Goal: Task Accomplishment & Management: Use online tool/utility

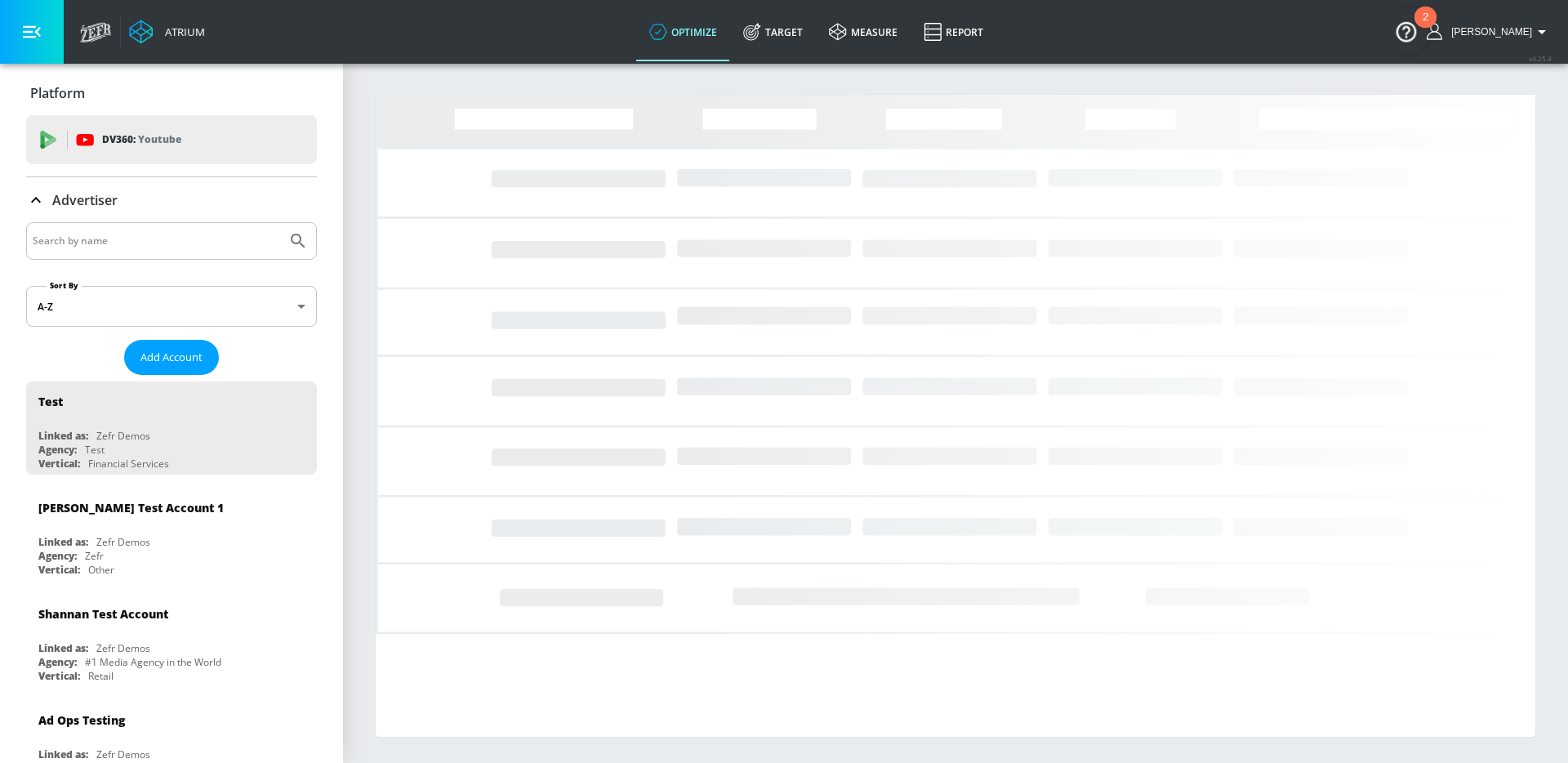
click at [128, 237] on input "Search by name" at bounding box center [157, 241] width 248 height 21
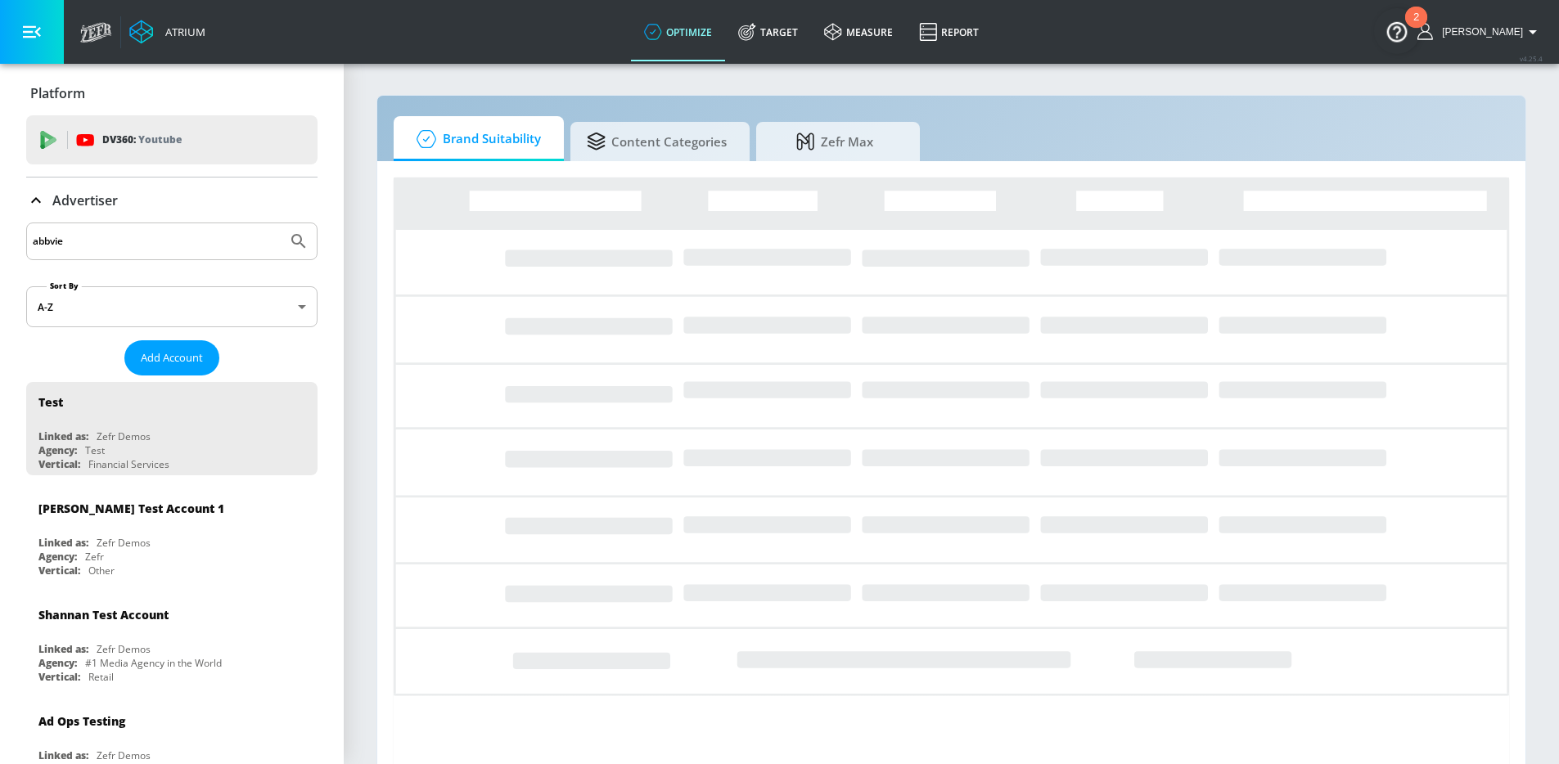
type input "abbvie"
click at [281, 223] on button "Submit Search" at bounding box center [299, 241] width 36 height 36
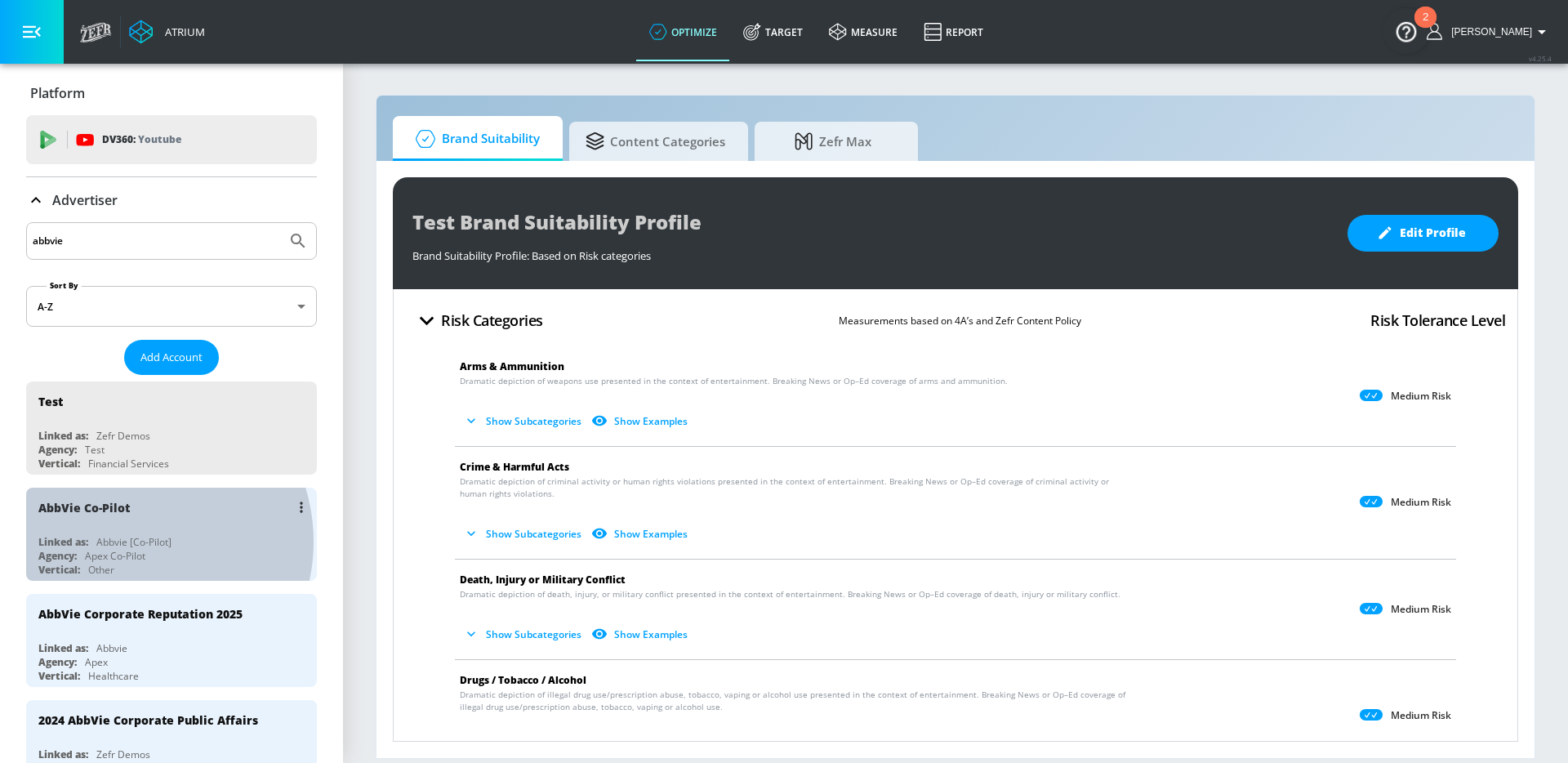
click at [129, 541] on div "Abbvie [Co-Pilot]" at bounding box center [134, 542] width 75 height 14
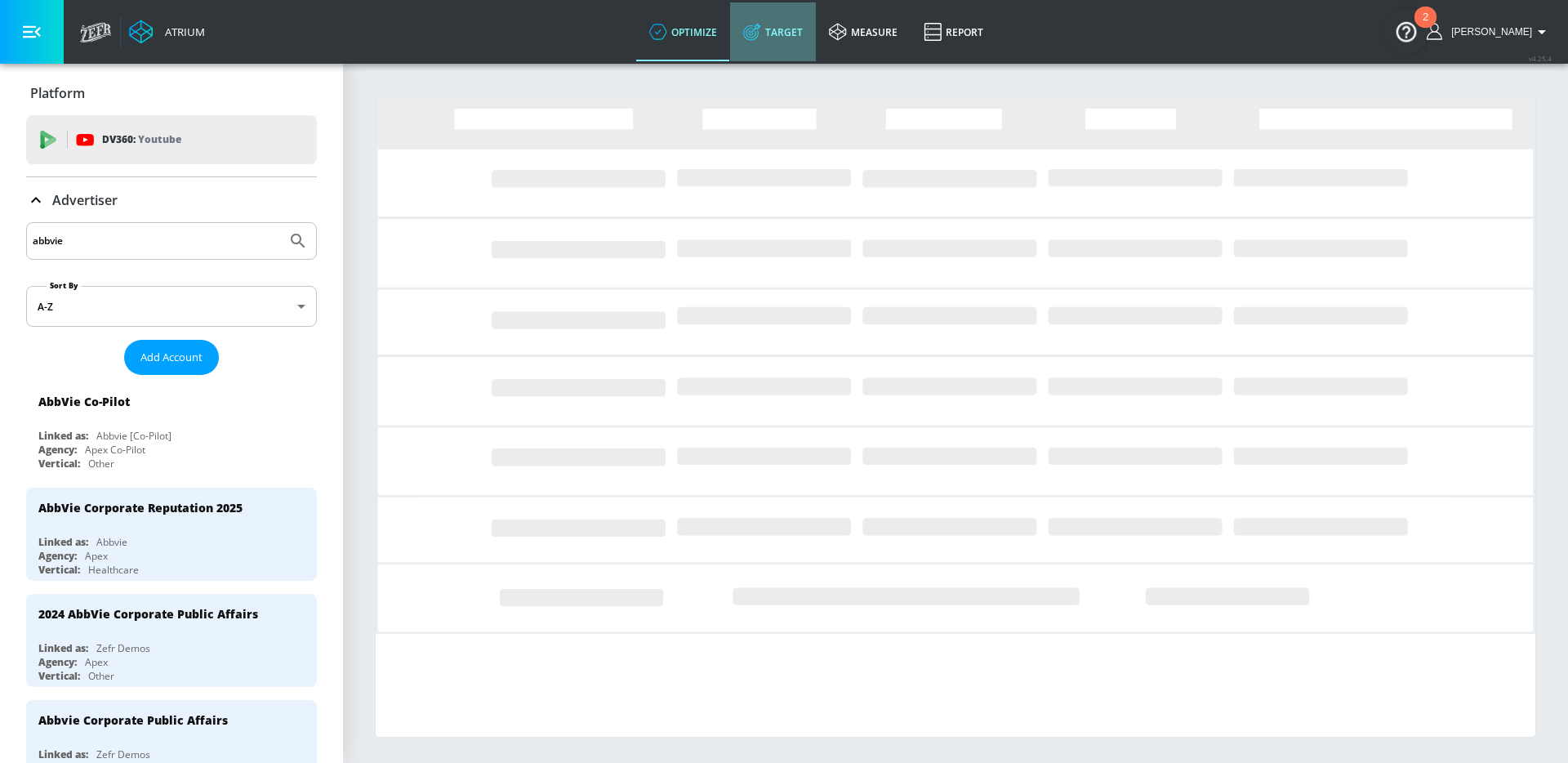
click at [808, 24] on link "Target" at bounding box center [774, 31] width 86 height 59
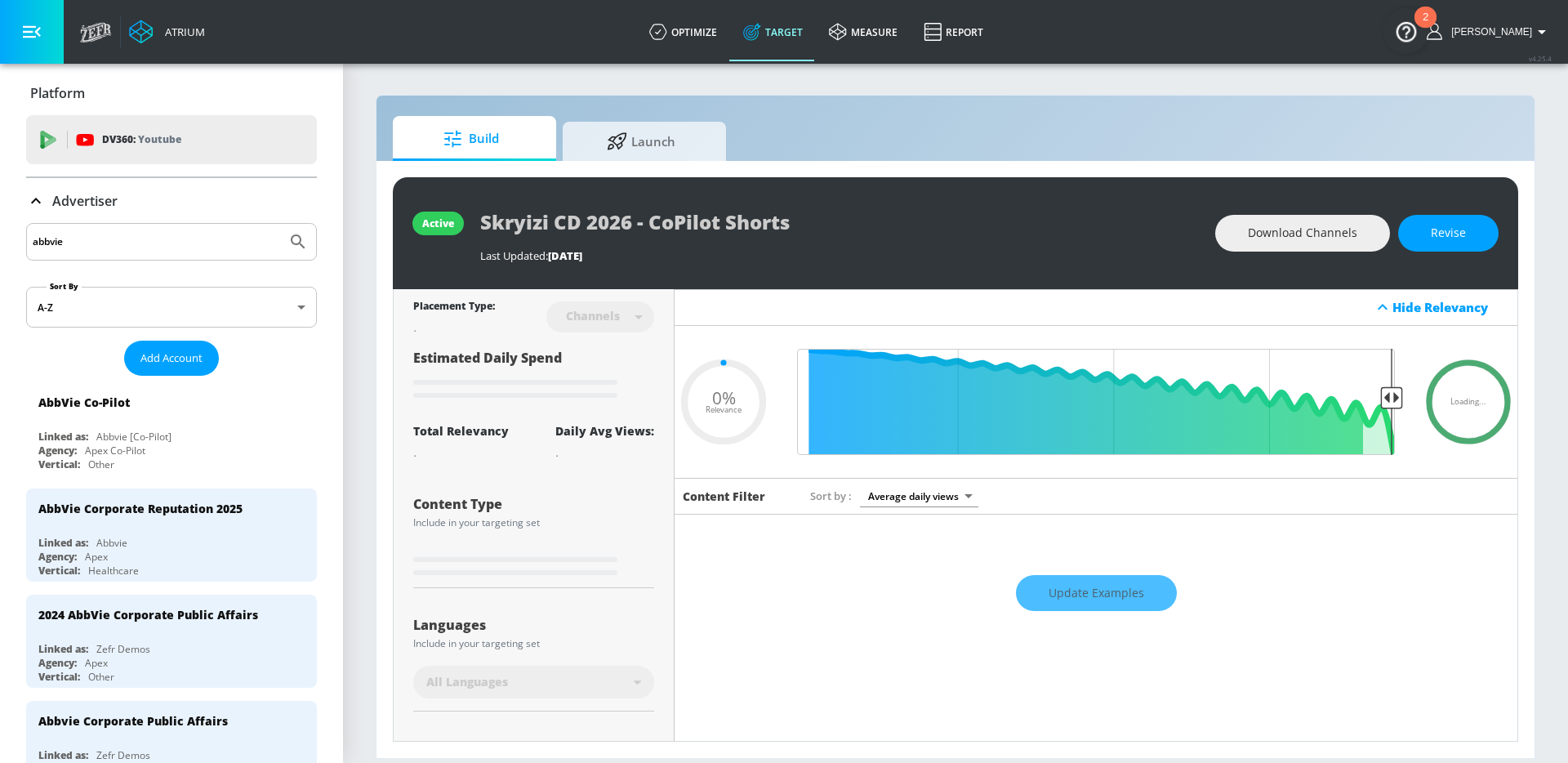
type input "0.52"
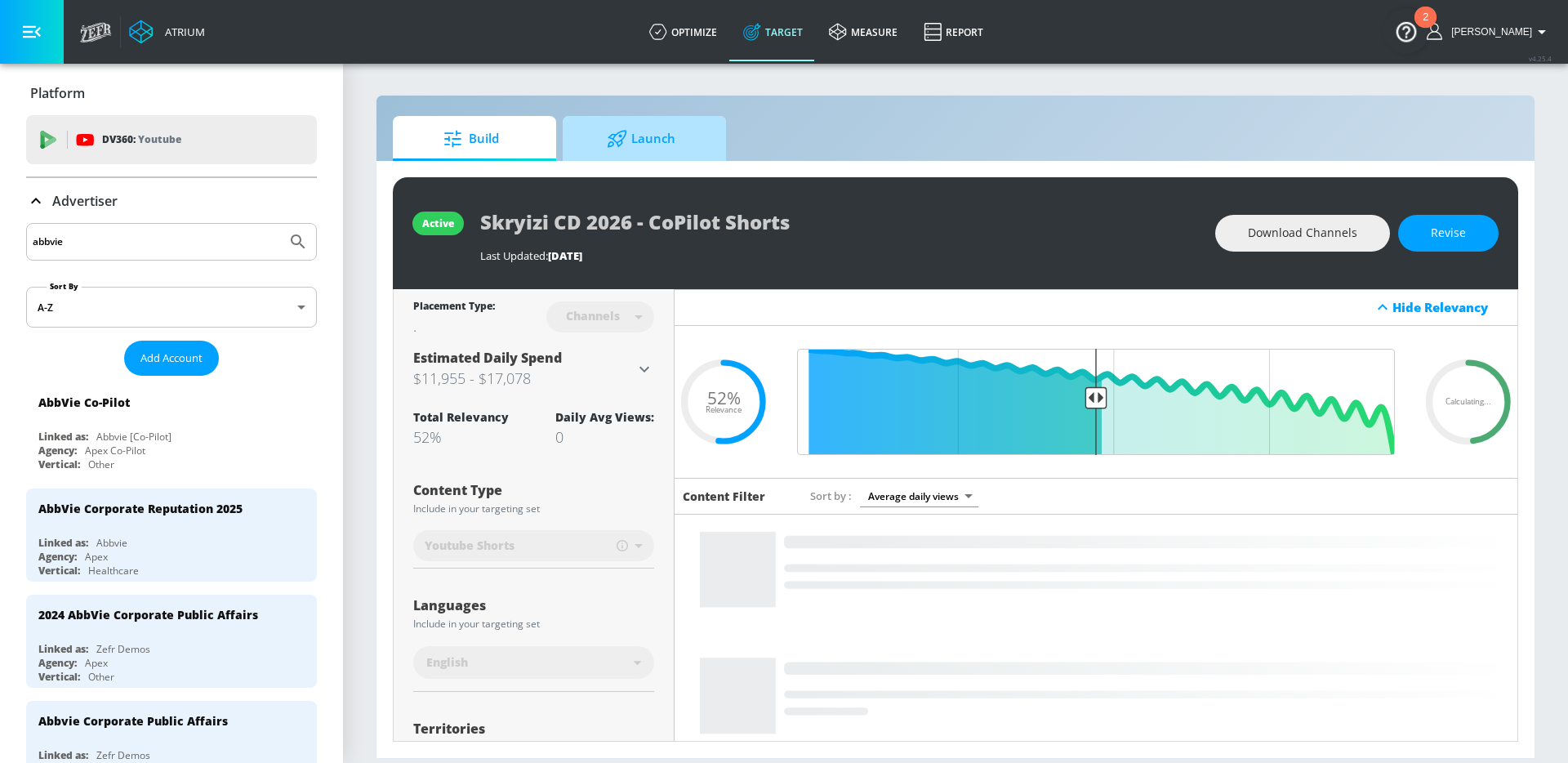
click at [646, 131] on span "Launch" at bounding box center [641, 138] width 124 height 39
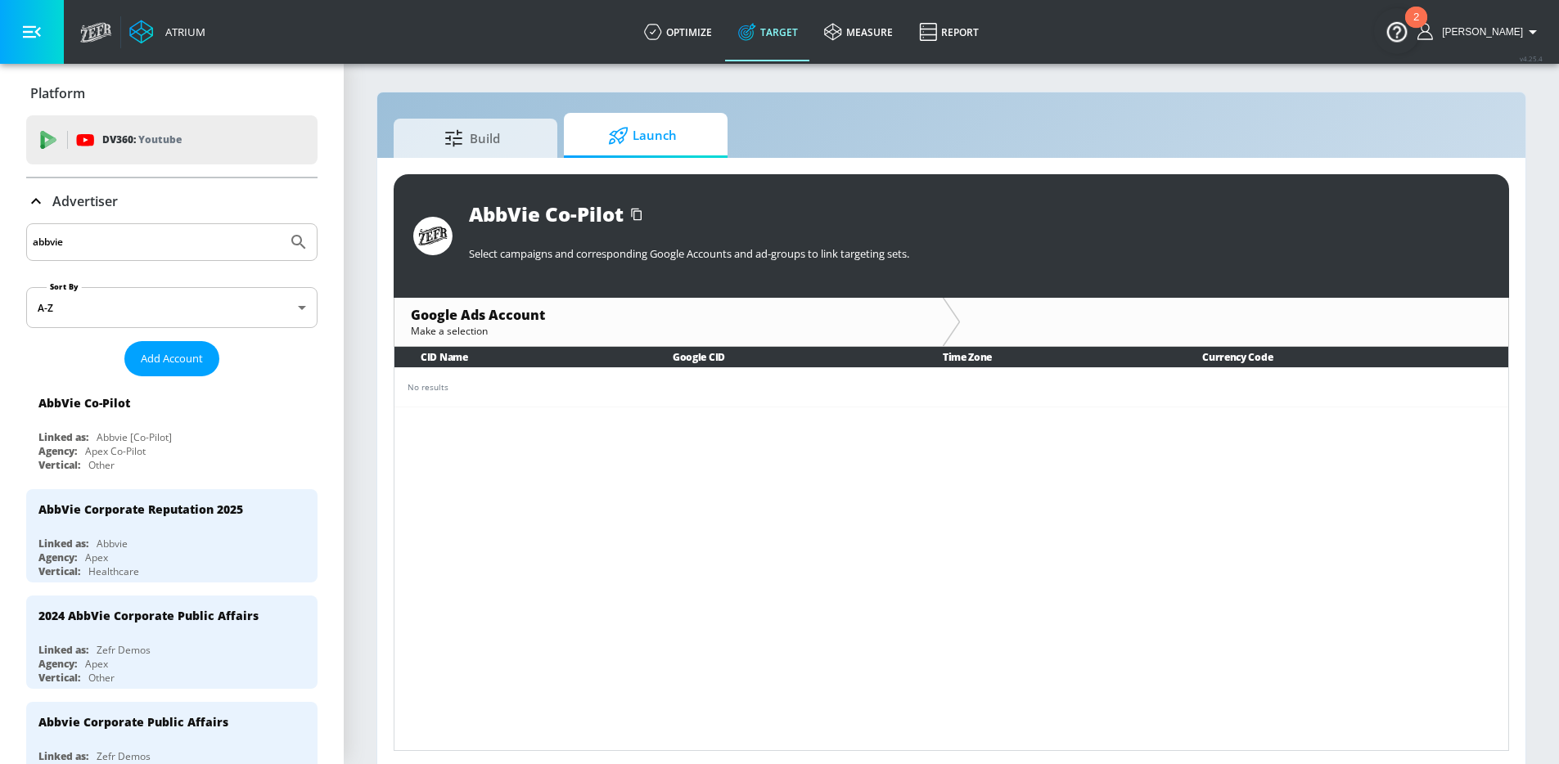
scroll to position [7, 0]
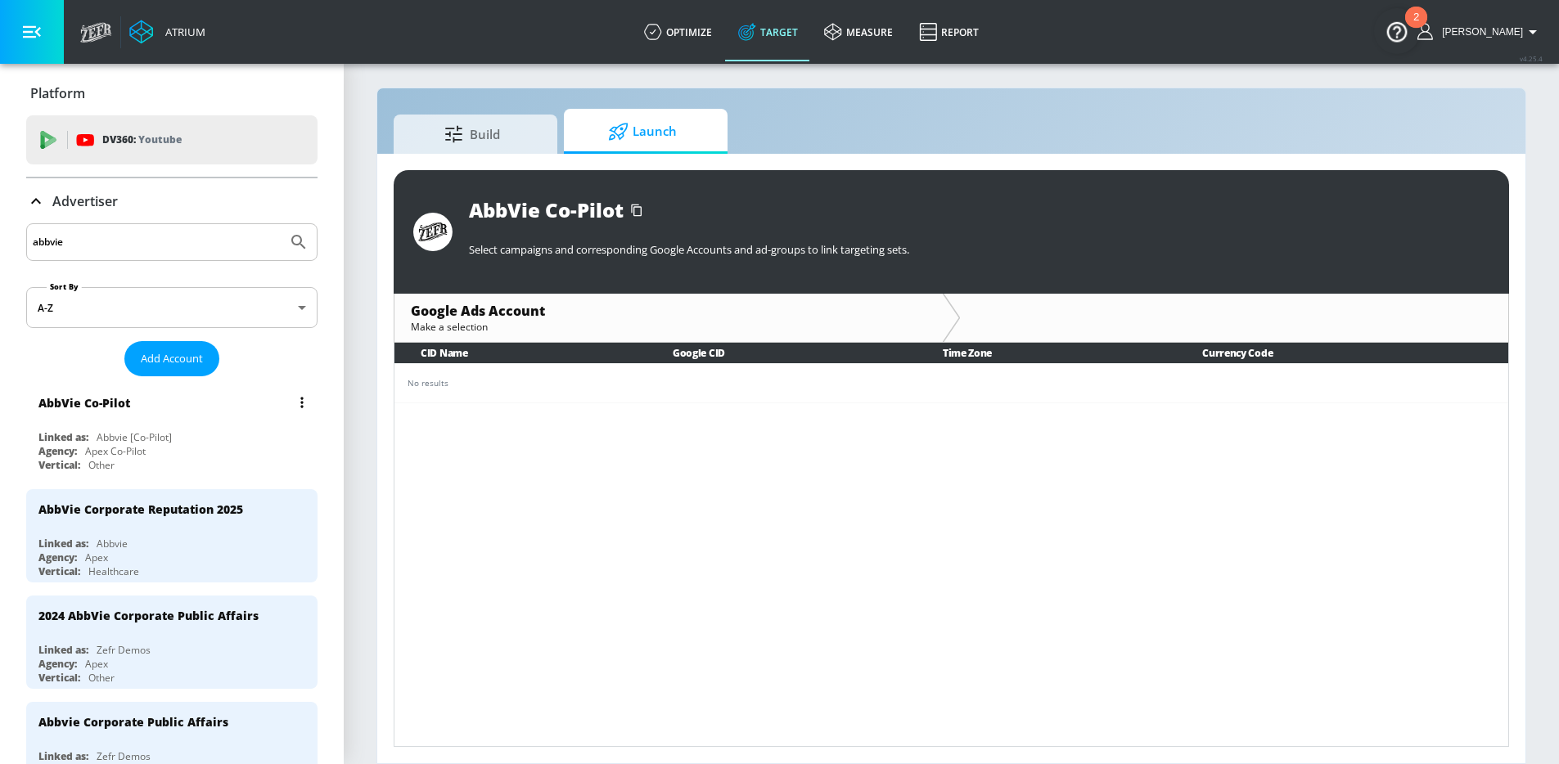
click at [156, 432] on div "Abbvie [Co-Pilot]" at bounding box center [134, 437] width 75 height 14
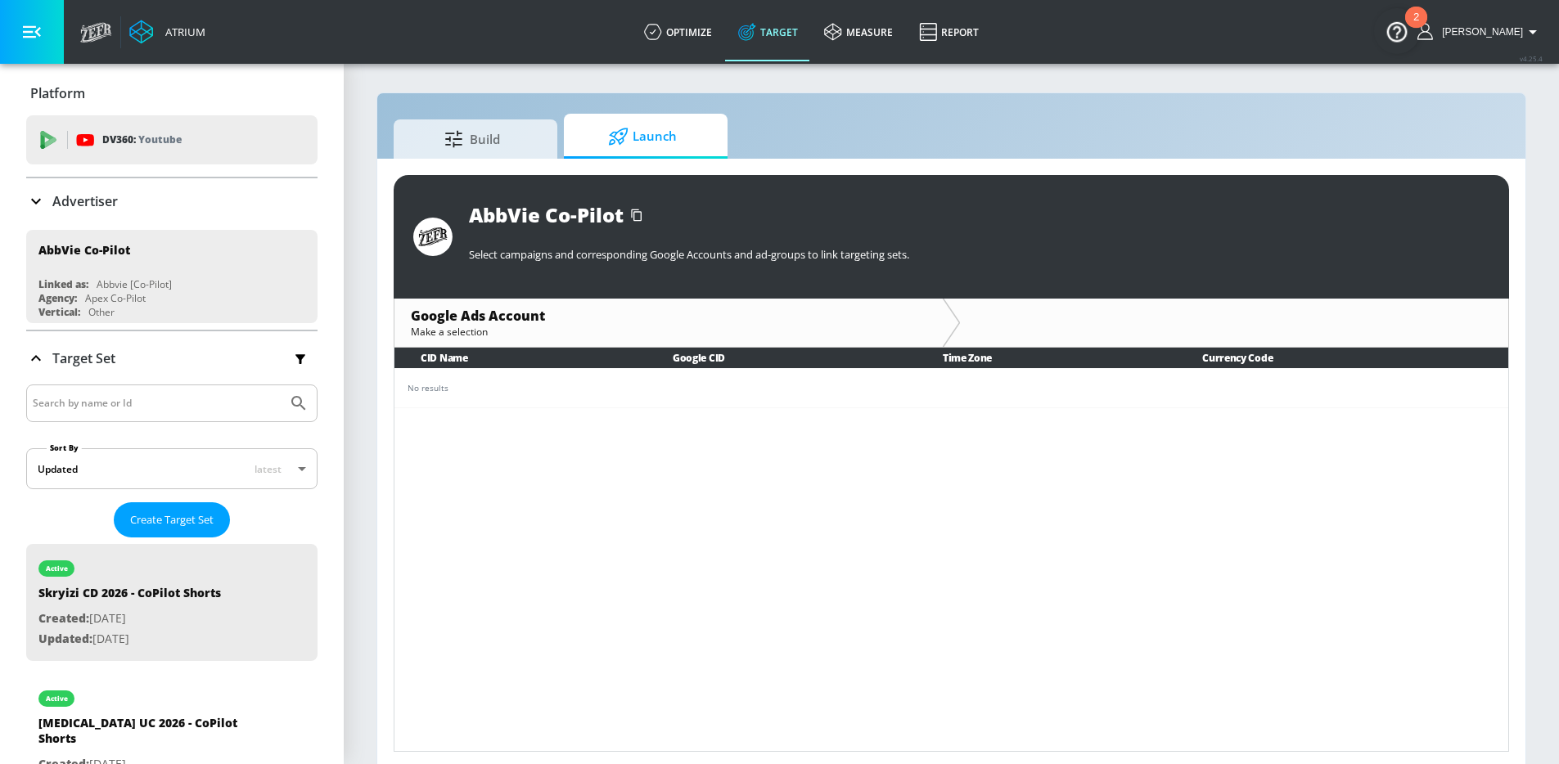
scroll to position [0, 0]
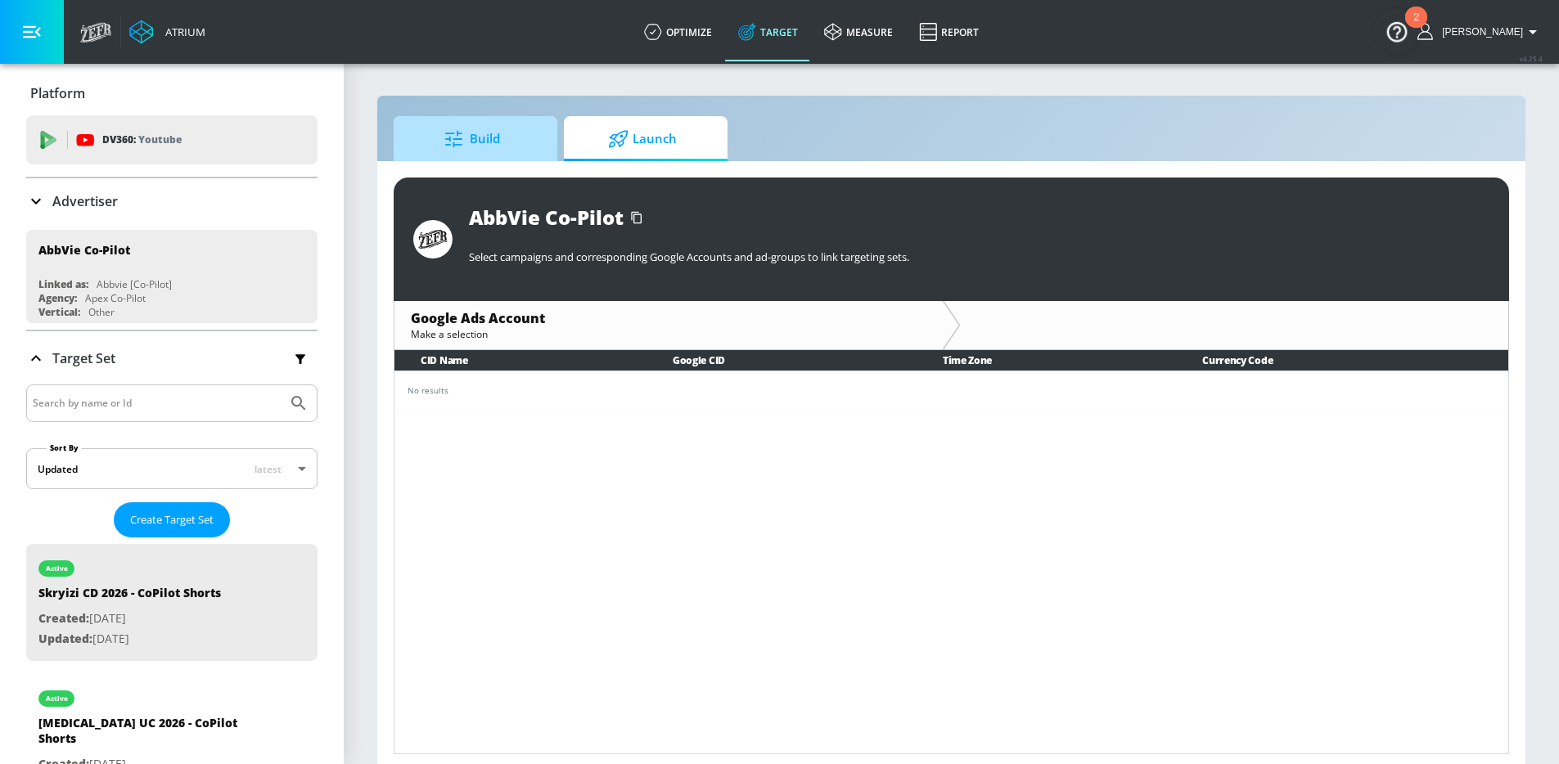
click at [505, 142] on span "Build" at bounding box center [472, 138] width 124 height 39
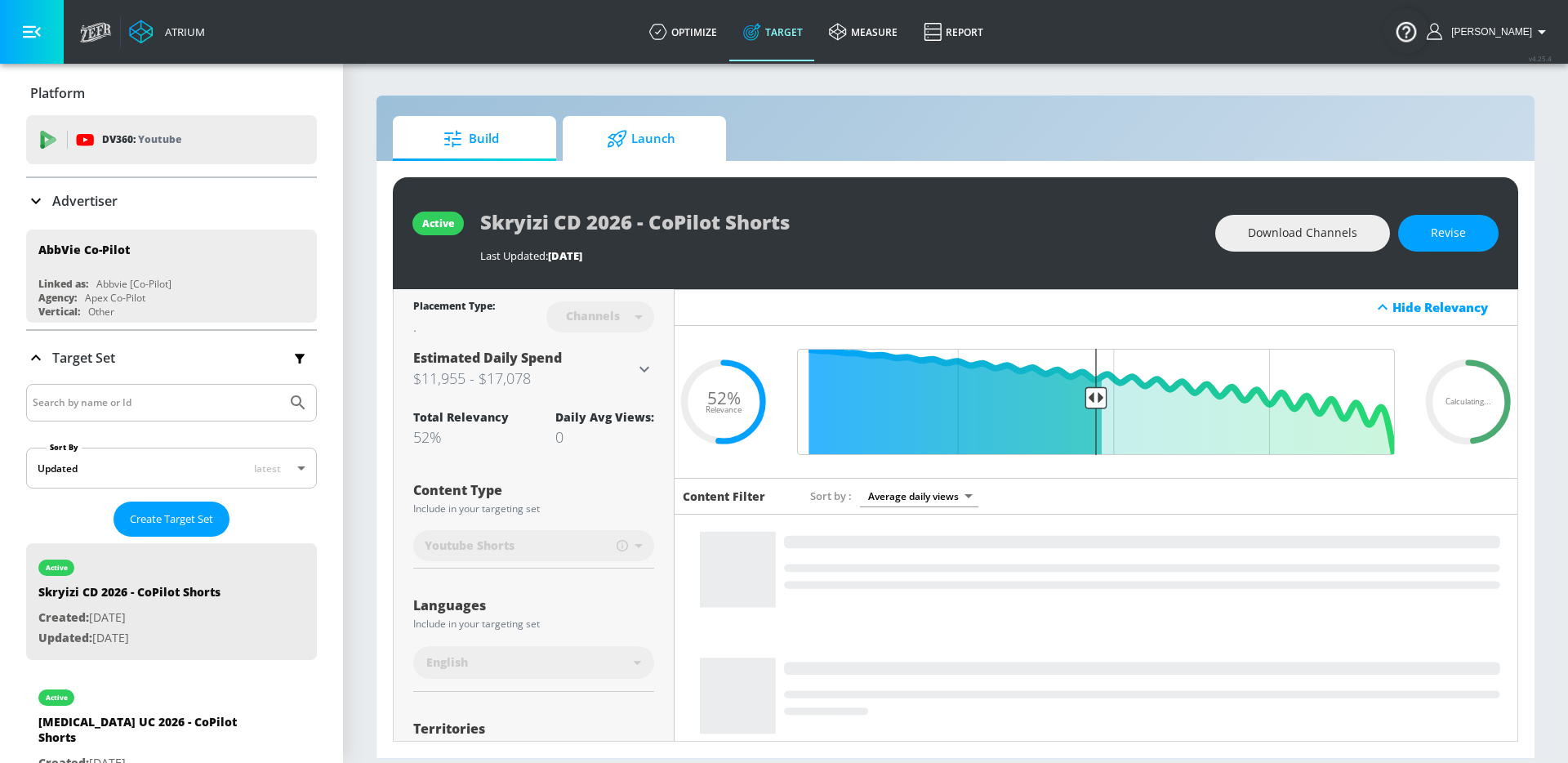
click at [656, 142] on span "Launch" at bounding box center [641, 138] width 124 height 39
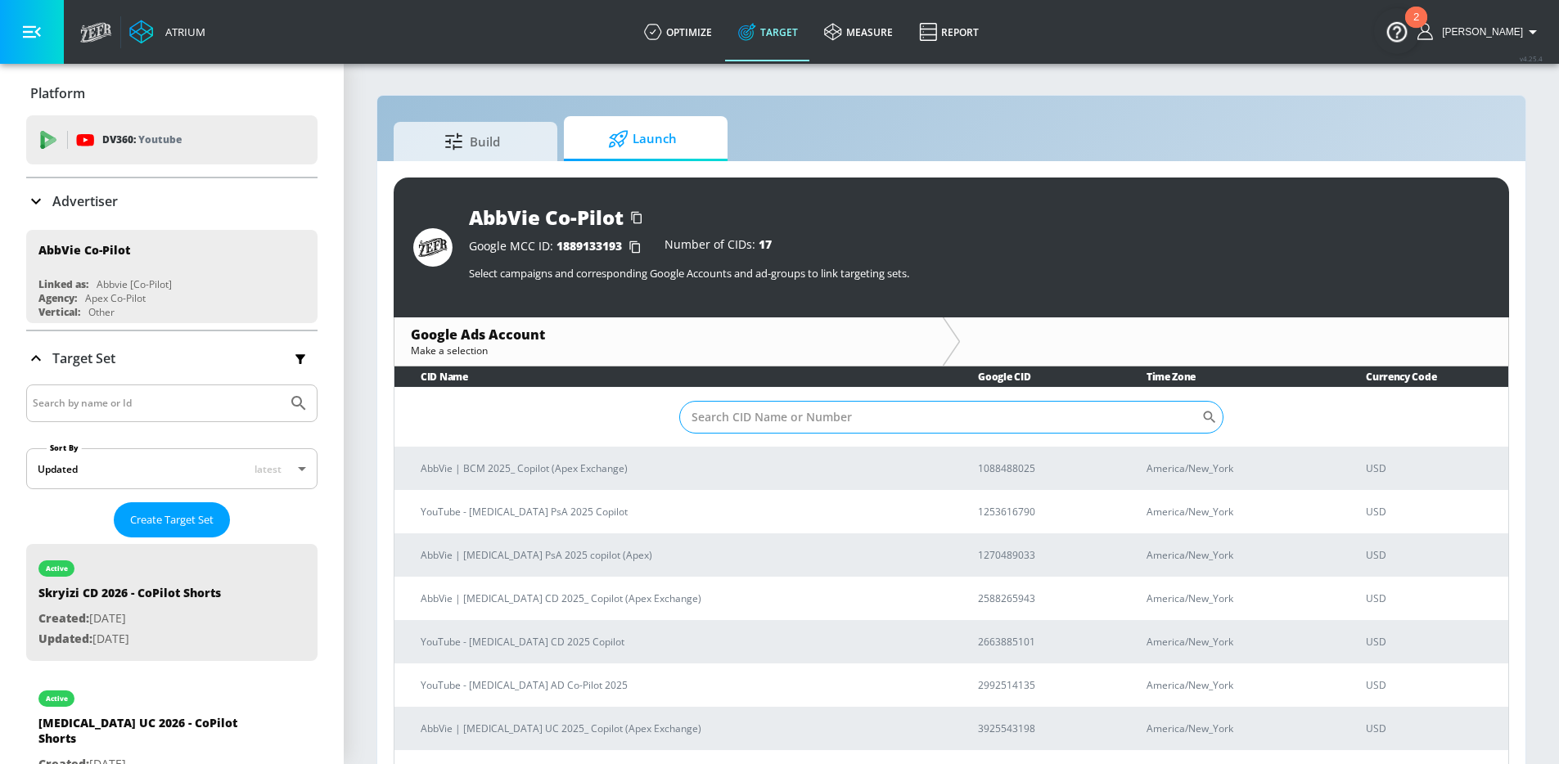
click at [747, 428] on input "Sort By" at bounding box center [940, 417] width 522 height 33
type input "qulipta"
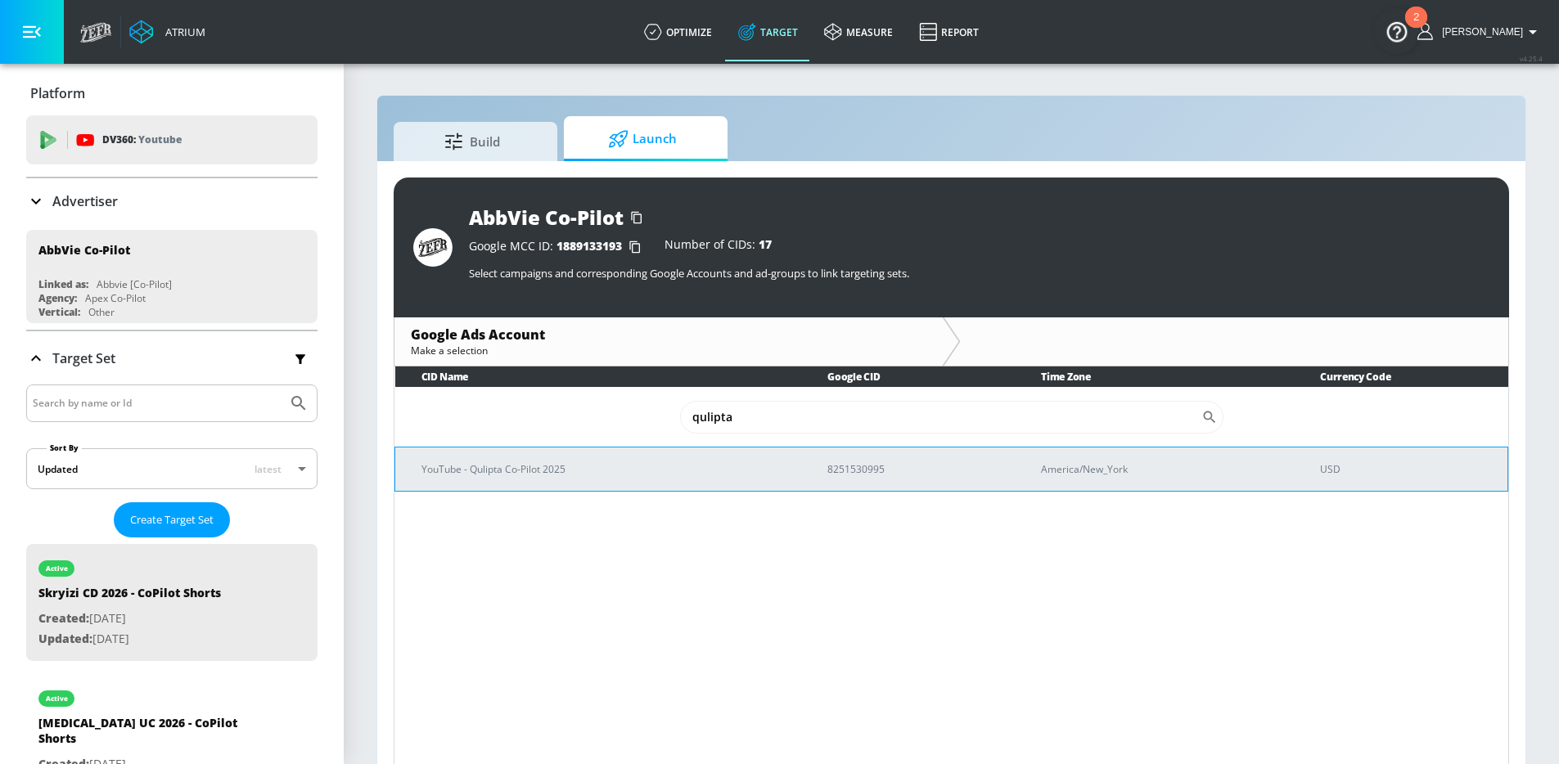
click at [569, 476] on p "YouTube - Qulipta Co-Pilot 2025" at bounding box center [604, 469] width 367 height 17
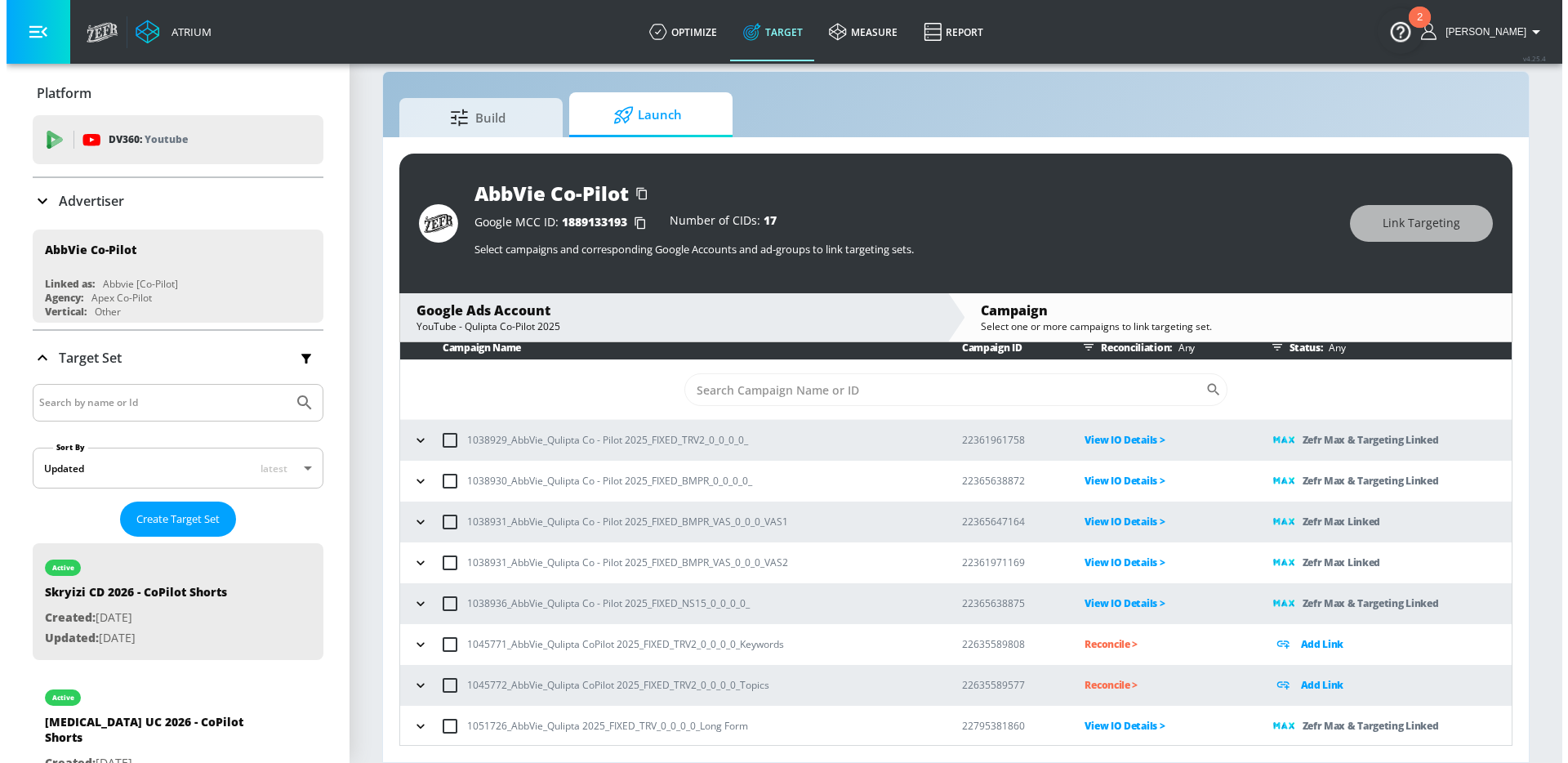
scroll to position [9, 0]
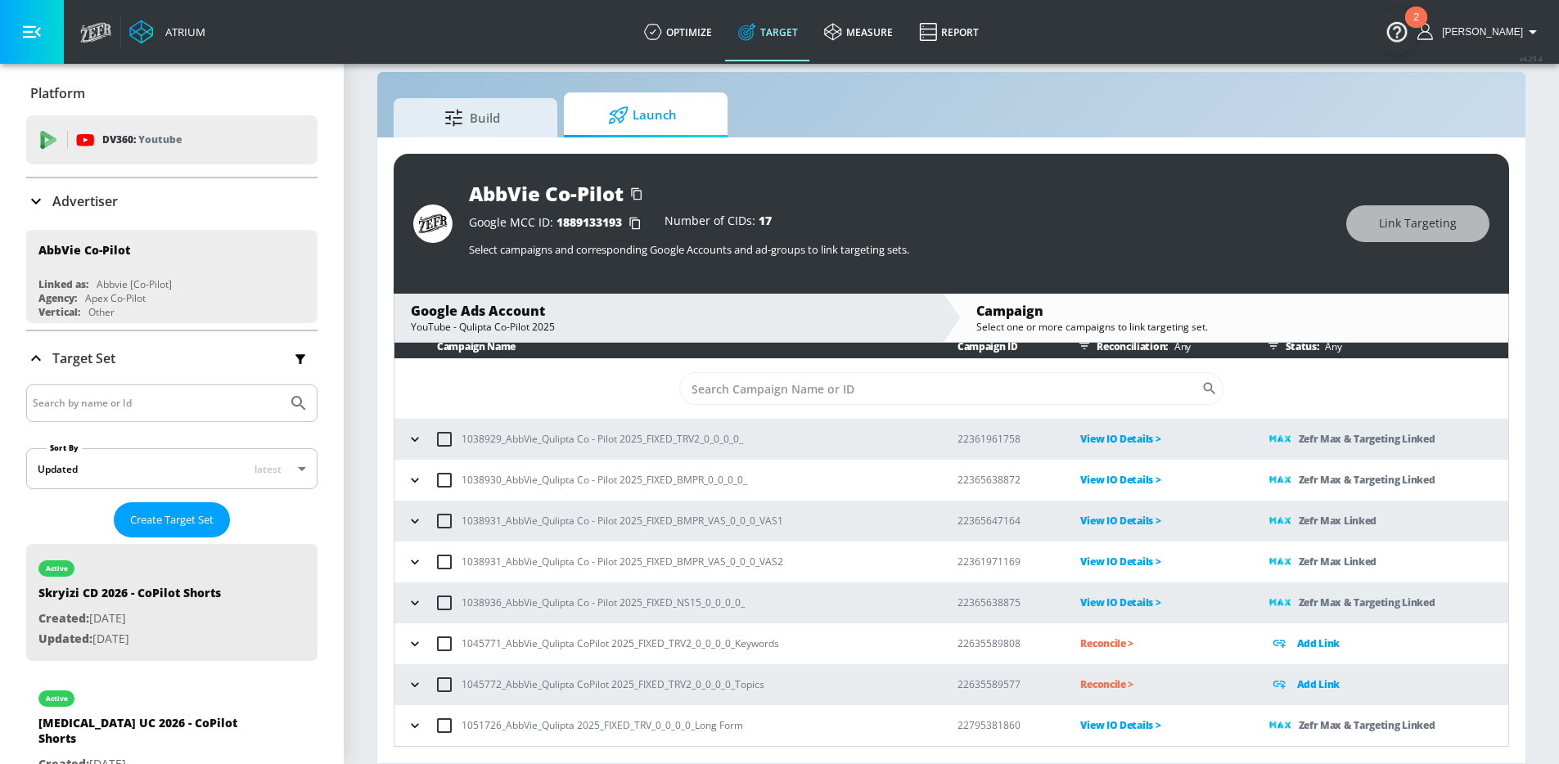
click at [409, 439] on icon "button" at bounding box center [415, 439] width 16 height 16
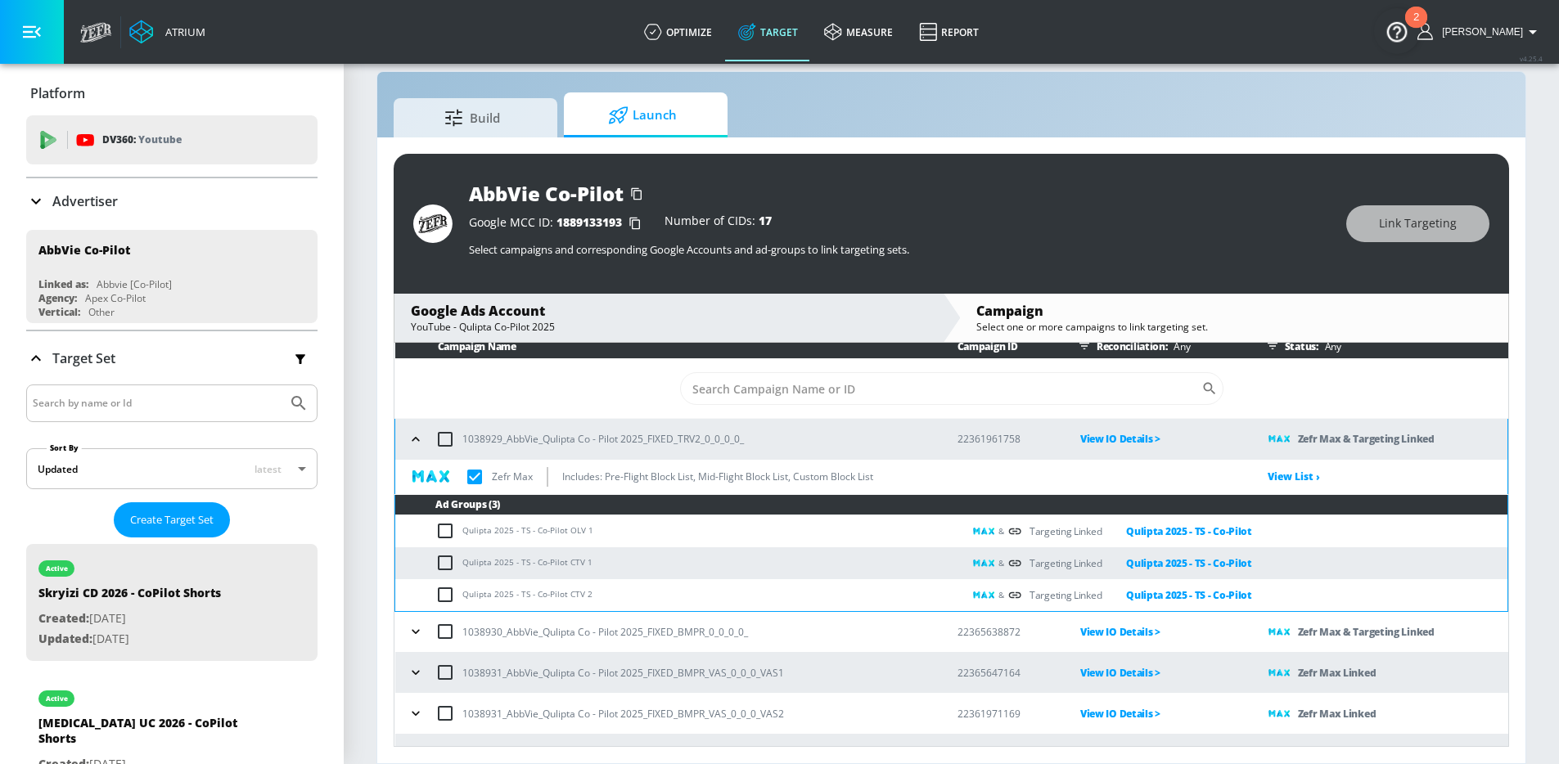
click at [446, 597] on input "checkbox" at bounding box center [448, 595] width 27 height 20
checkbox input "true"
drag, startPoint x: 564, startPoint y: 594, endPoint x: 463, endPoint y: 589, distance: 100.8
click at [463, 589] on td "Qulipta 2025 - TS - Co-Pilot CTV 2" at bounding box center [678, 595] width 567 height 32
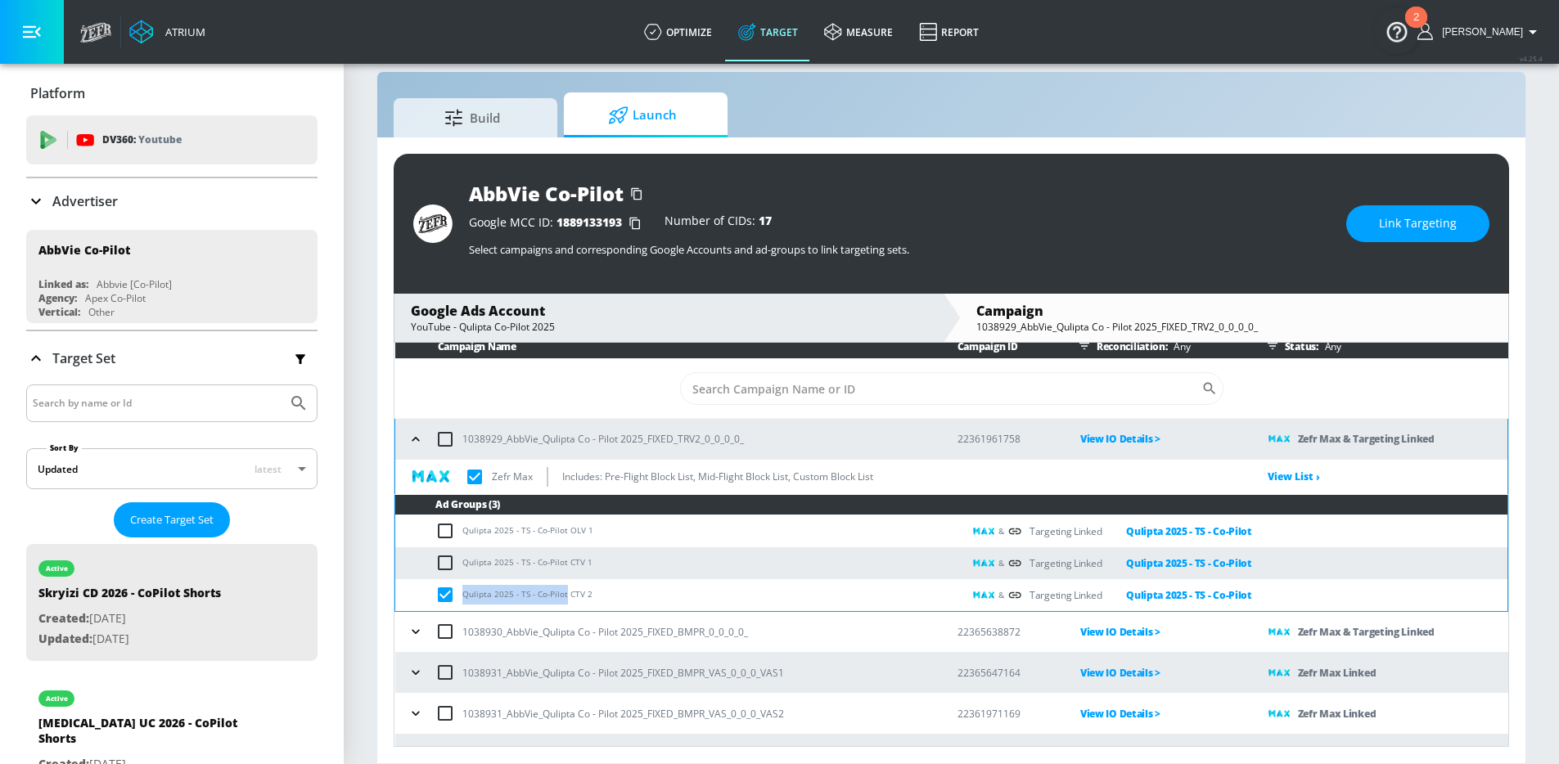
copy td "Qulipta 2025 - TS - Co-Pilot"
click at [1445, 214] on span "Link Targeting" at bounding box center [1418, 224] width 78 height 20
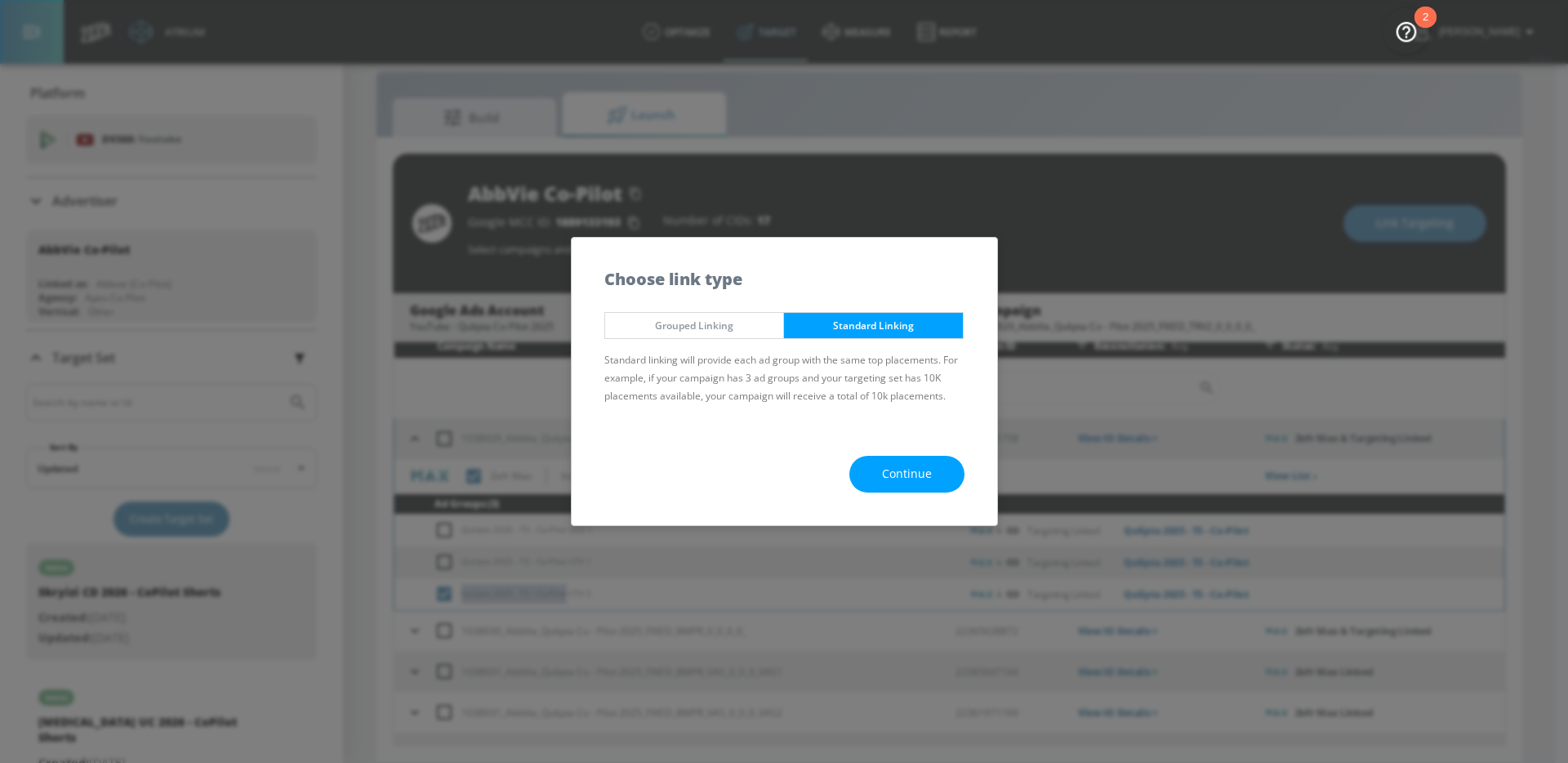
click at [912, 469] on span "Continue" at bounding box center [907, 474] width 50 height 20
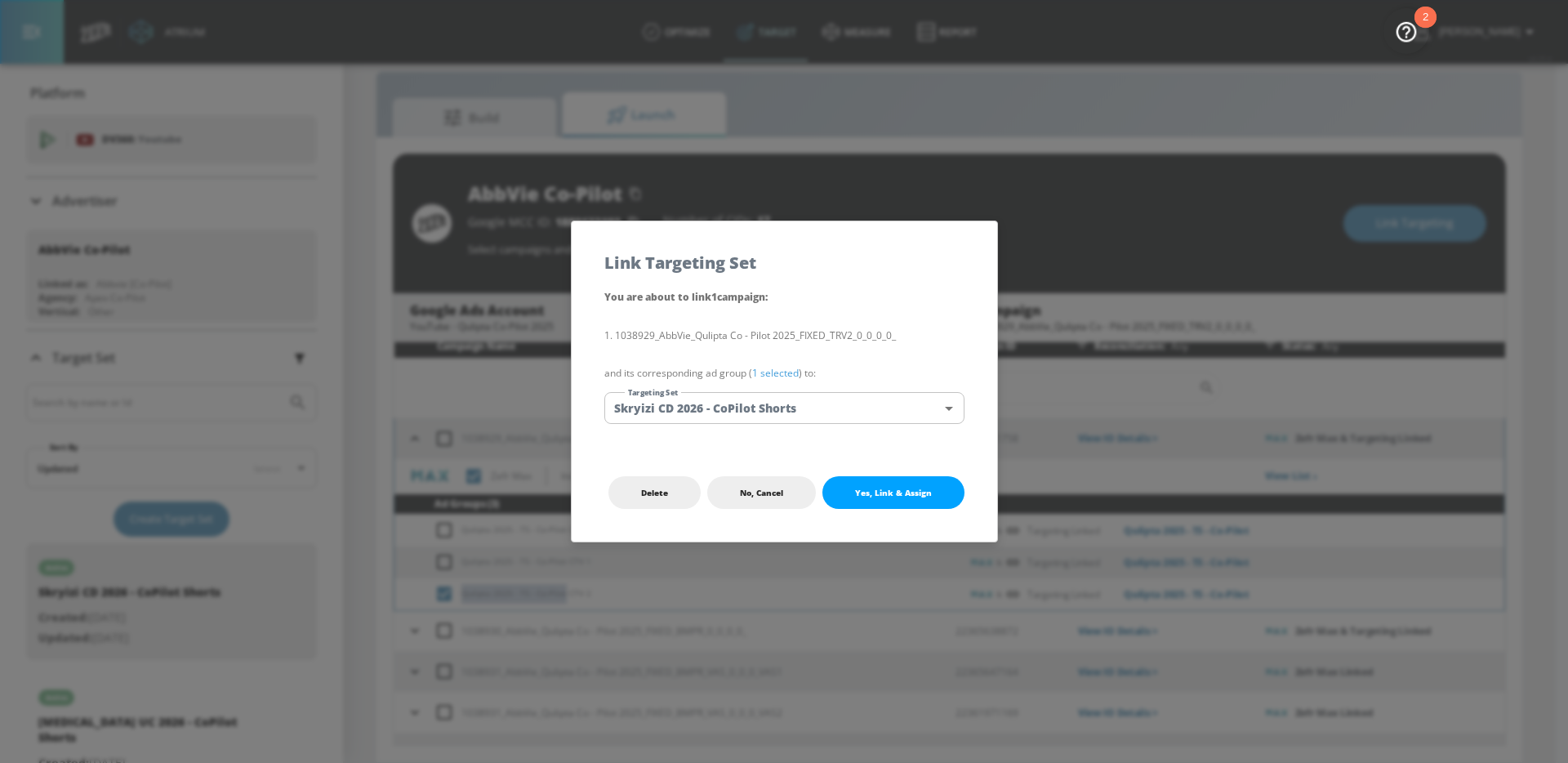
click at [762, 403] on body "Atrium optimize Target measure Report optimize Target measure Report v 4.25.4 […" at bounding box center [784, 370] width 1568 height 787
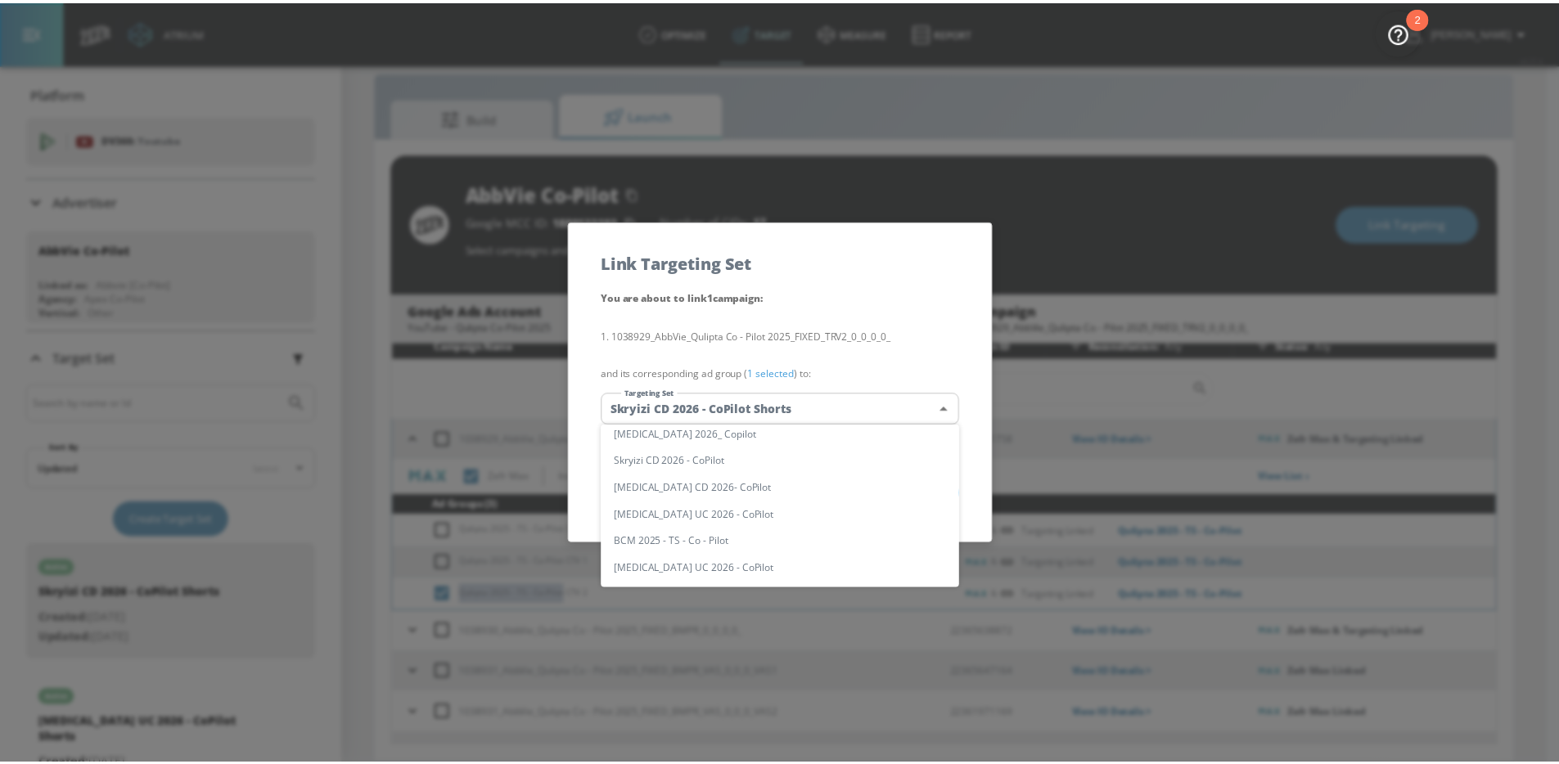
scroll to position [0, 0]
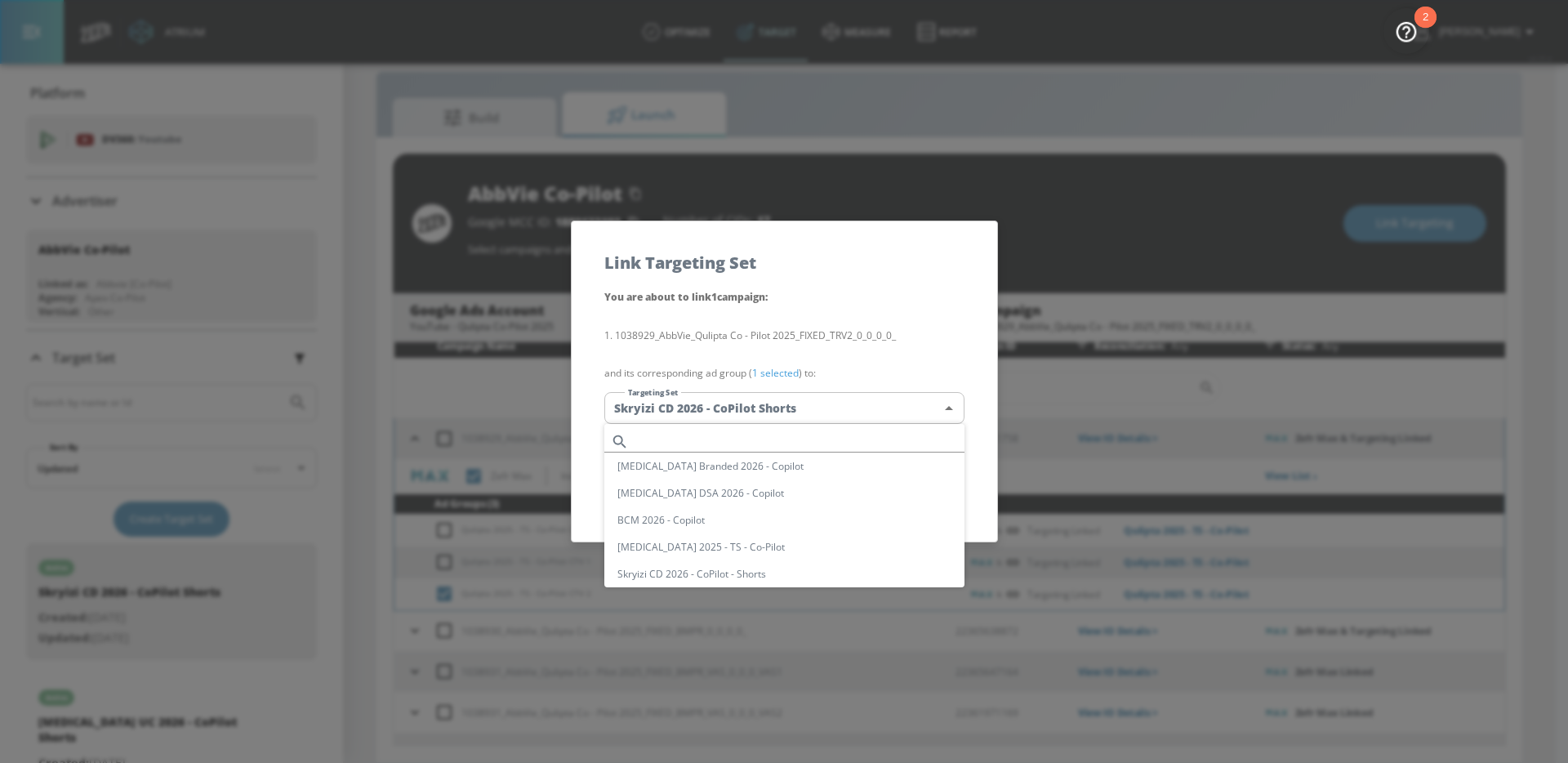
click at [766, 438] on input "text" at bounding box center [800, 441] width 329 height 22
paste input "Qulipta 2025 - TS - Co-Pilot"
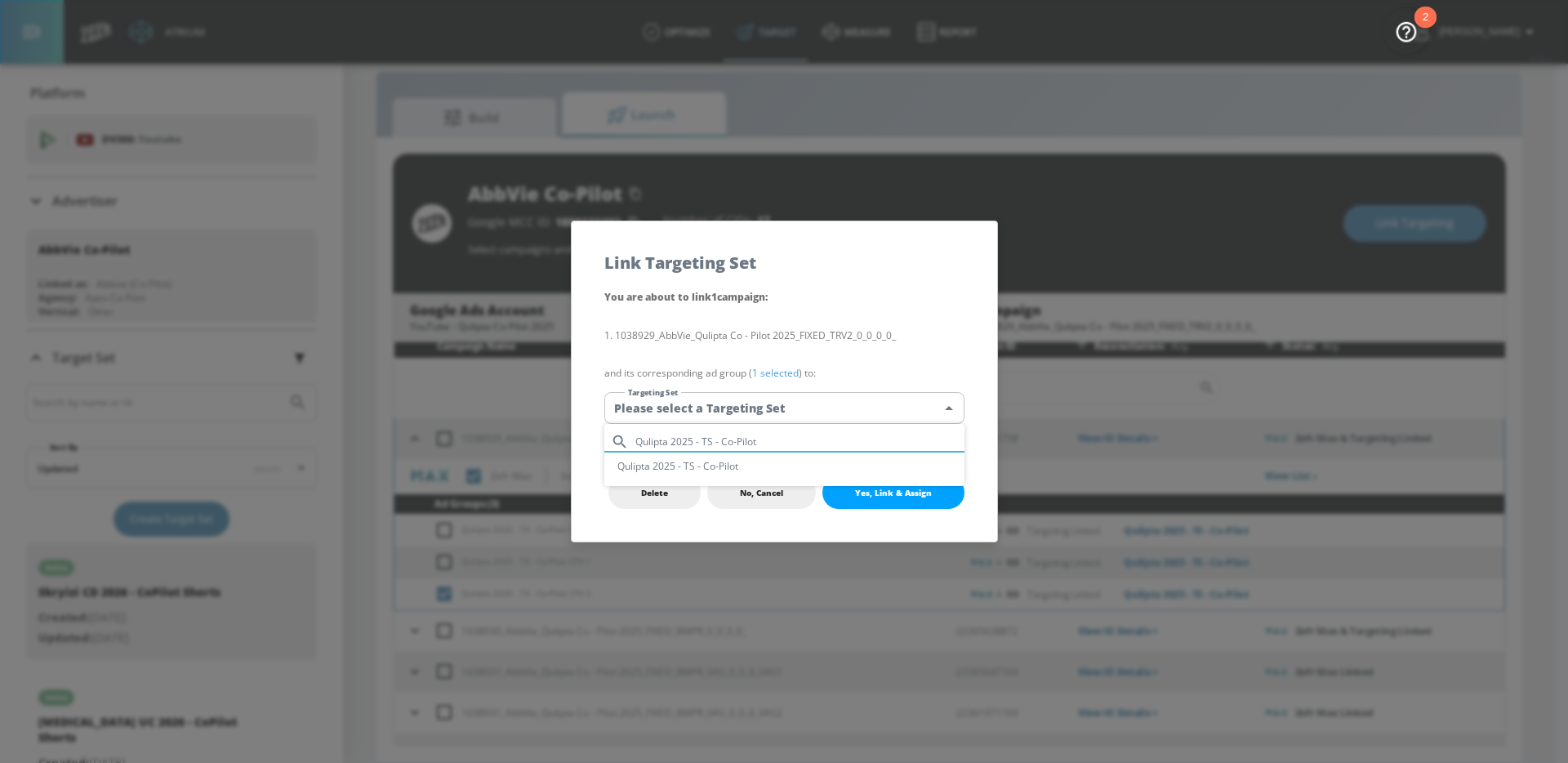
type input "Qulipta 2025 - TS - Co-Pilot"
click at [751, 469] on li "Qulipta 2025 - TS - Co-Pilot" at bounding box center [784, 465] width 360 height 27
type input "a2bdb49a-c0bd-435d-b314-cab7c20e6bf0"
click at [910, 495] on span "Yes, Link & Assign" at bounding box center [893, 492] width 77 height 13
checkbox input "true"
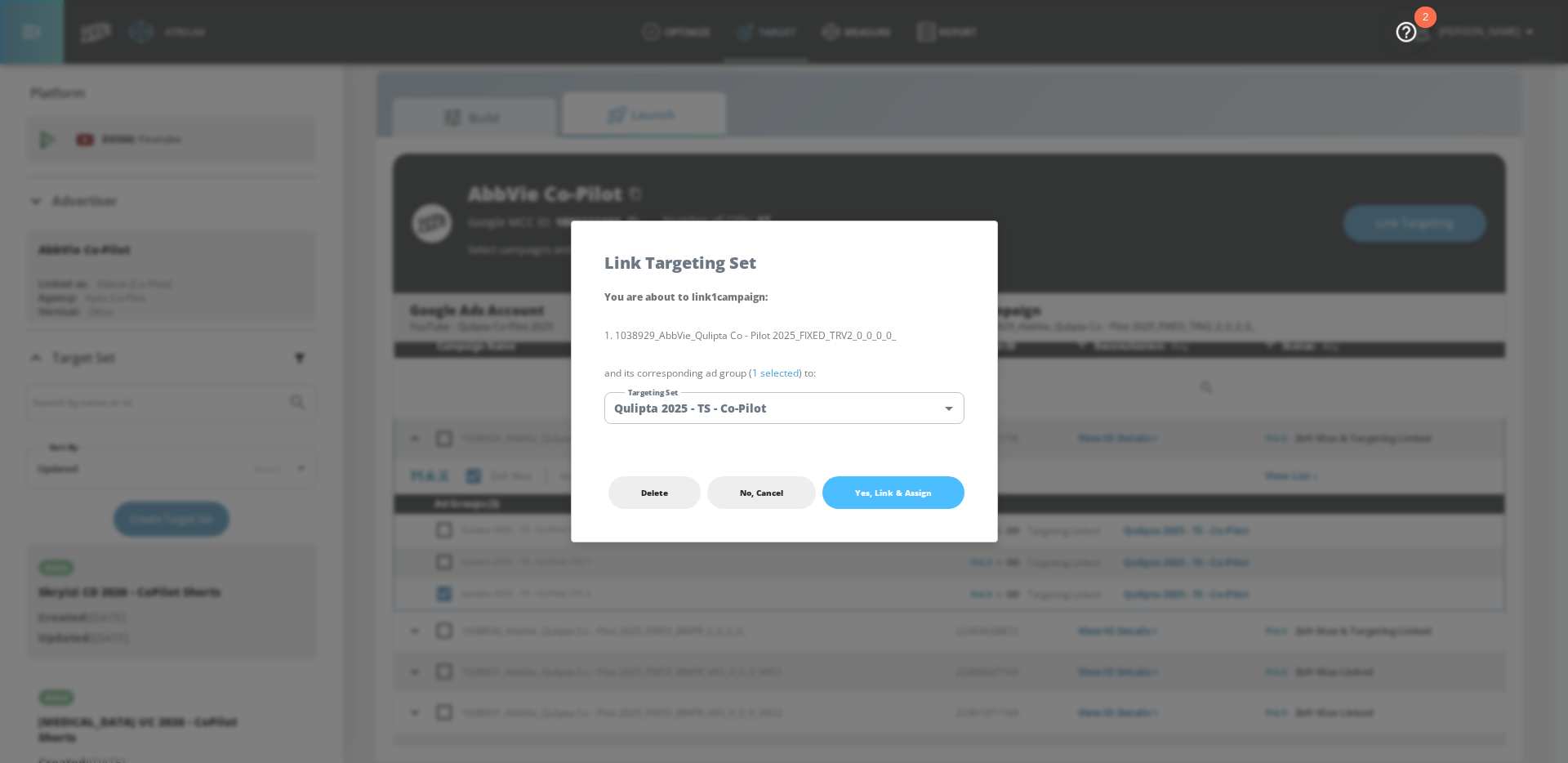
checkbox input "false"
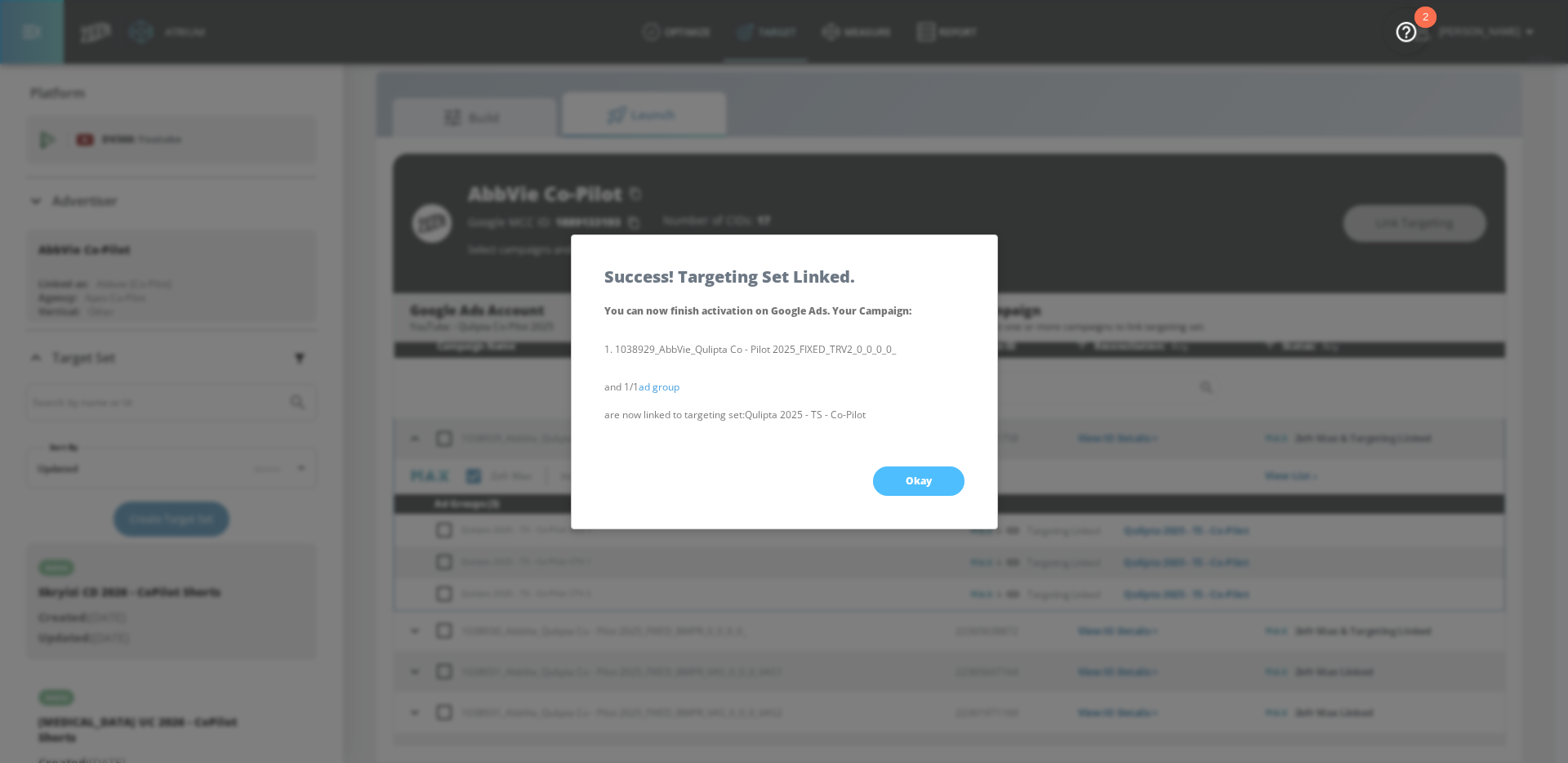
click at [917, 483] on span "Okay" at bounding box center [918, 480] width 26 height 13
checkbox input "true"
